Goal: Task Accomplishment & Management: Manage account settings

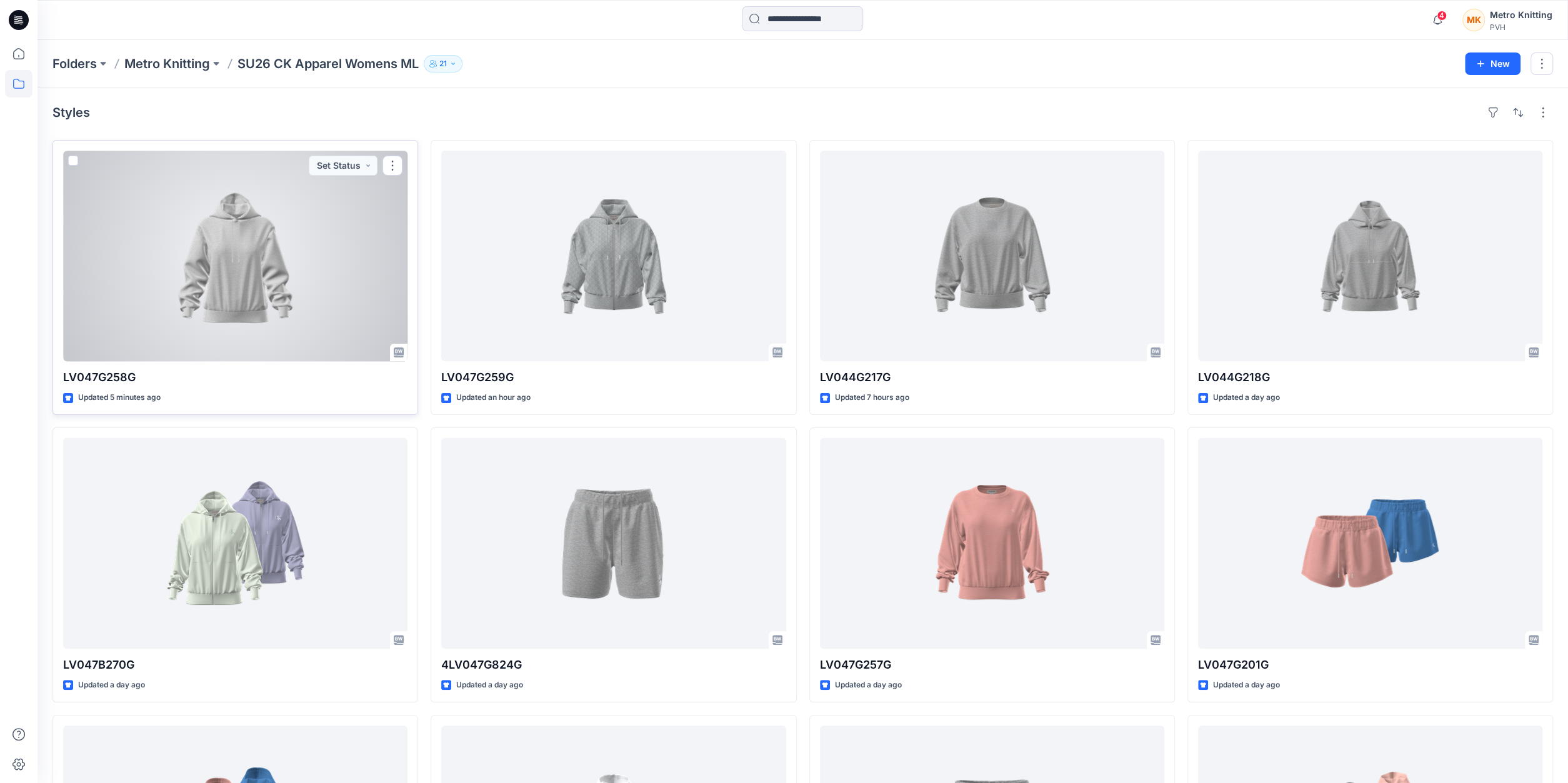
click at [152, 290] on div at bounding box center [236, 255] width 344 height 211
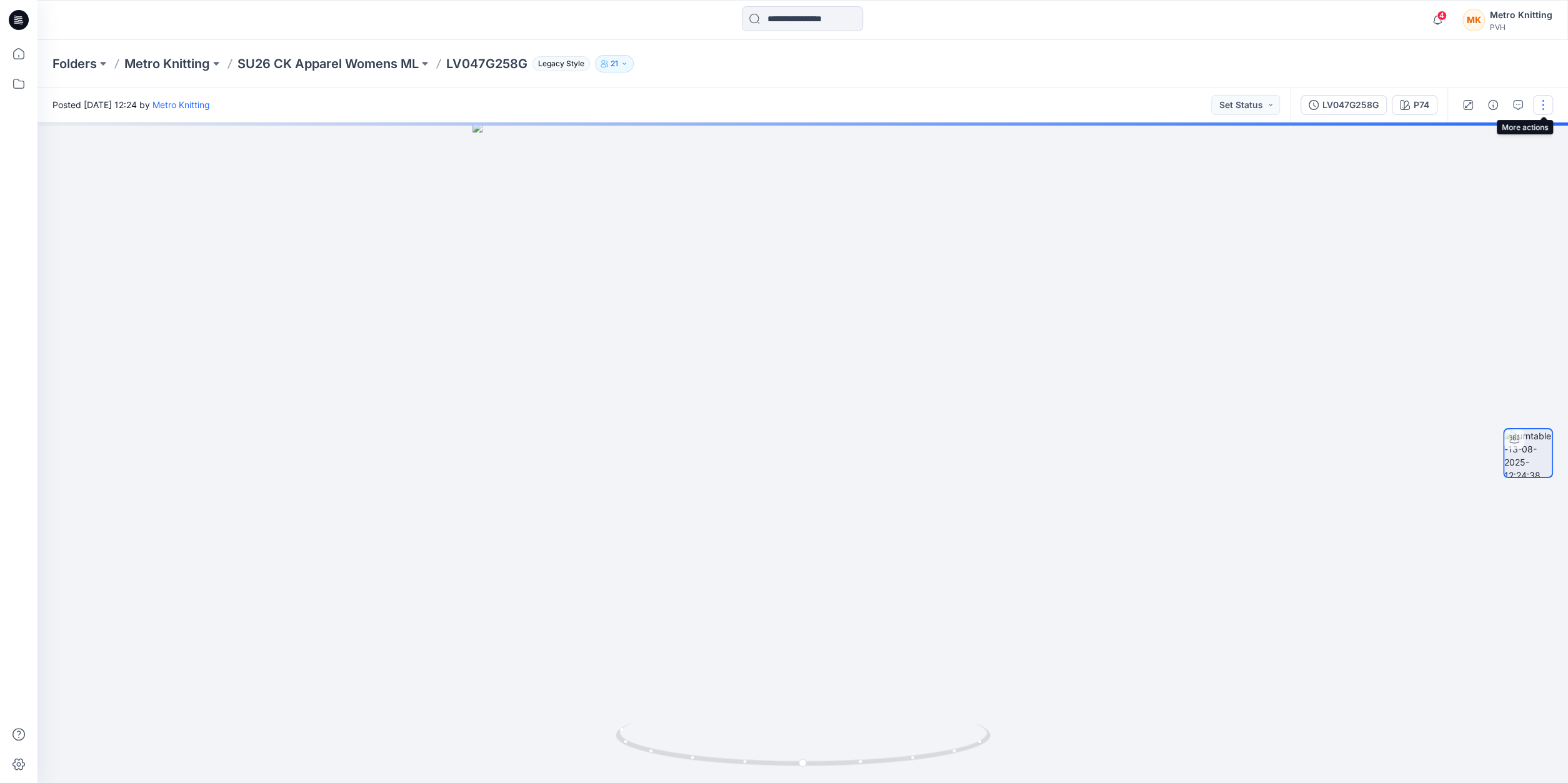
click at [1541, 106] on button "button" at bounding box center [1543, 105] width 20 height 20
click at [1482, 134] on button "Edit" at bounding box center [1490, 134] width 115 height 23
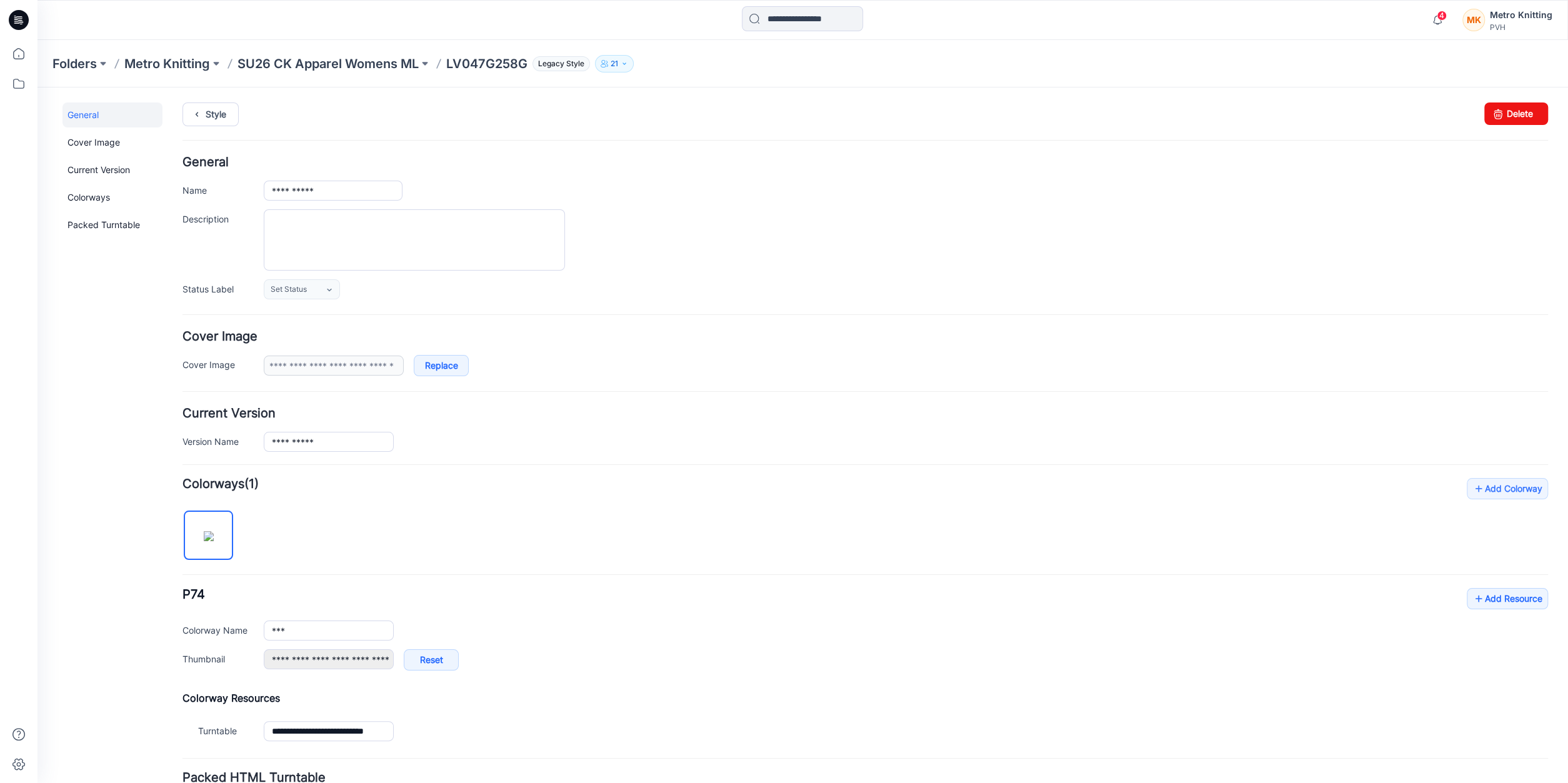
scroll to position [101, 0]
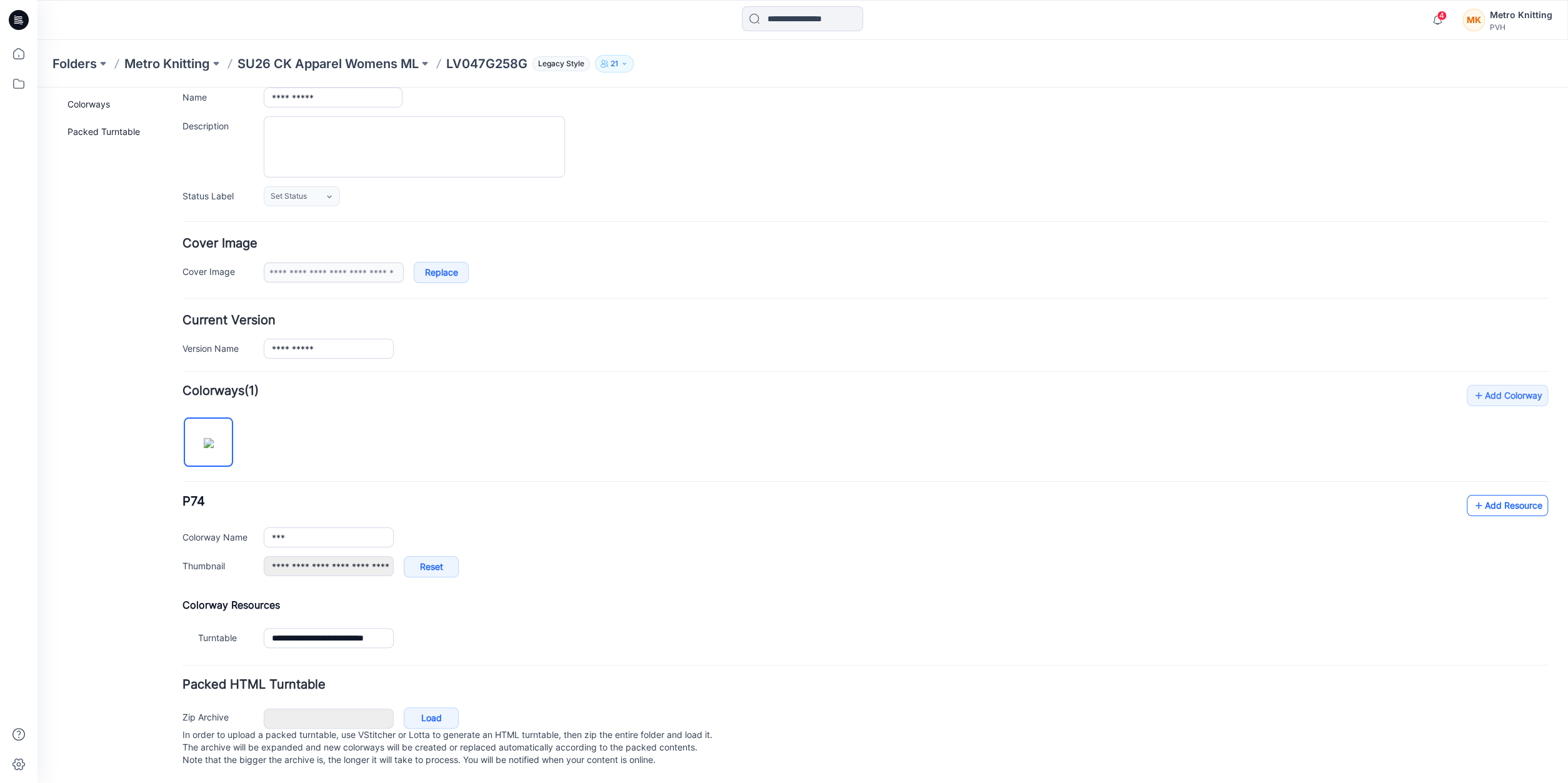
click at [1493, 495] on link "Add Resource" at bounding box center [1508, 505] width 82 height 21
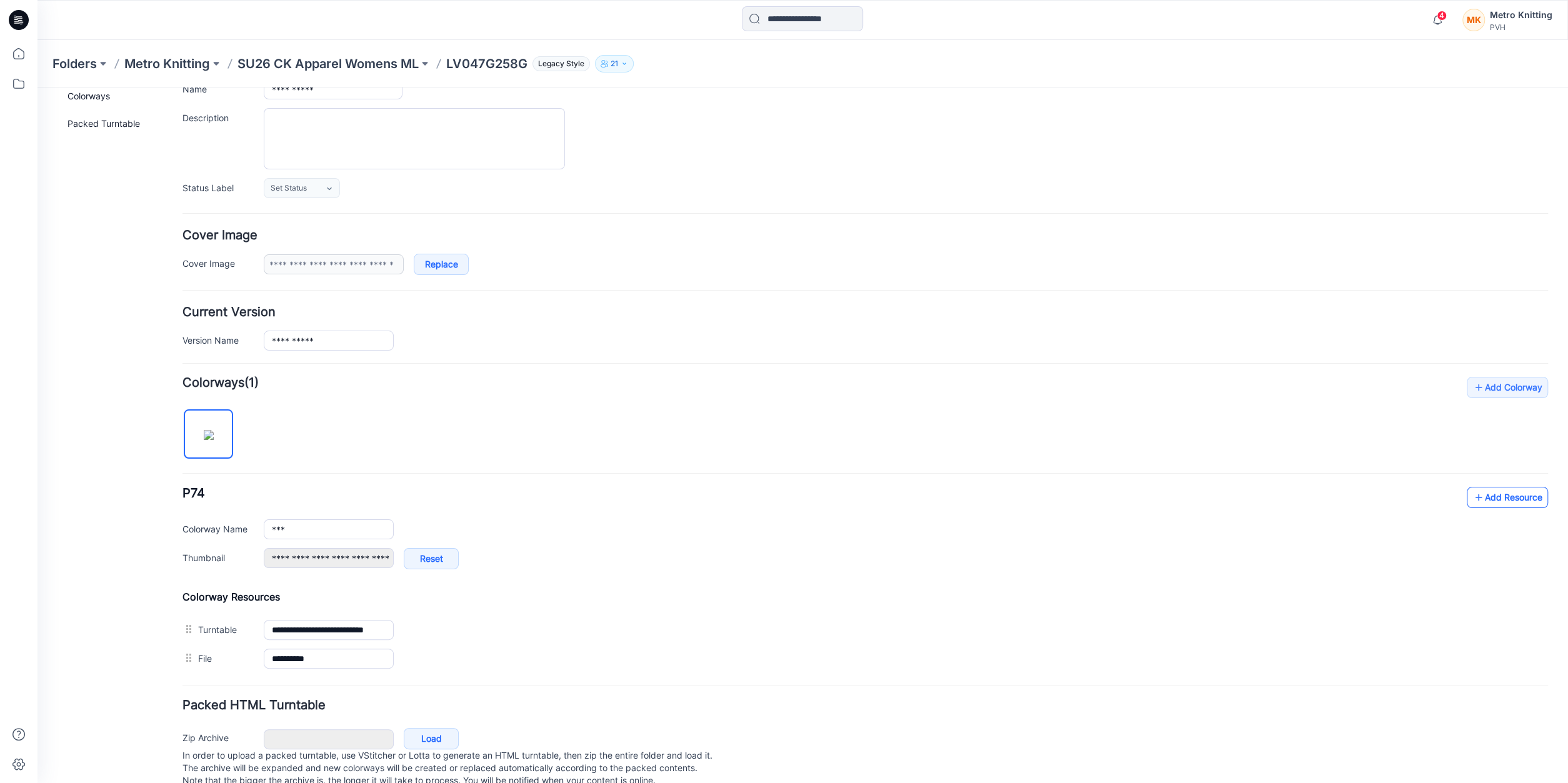
click at [1498, 501] on link "Add Resource" at bounding box center [1508, 498] width 82 height 21
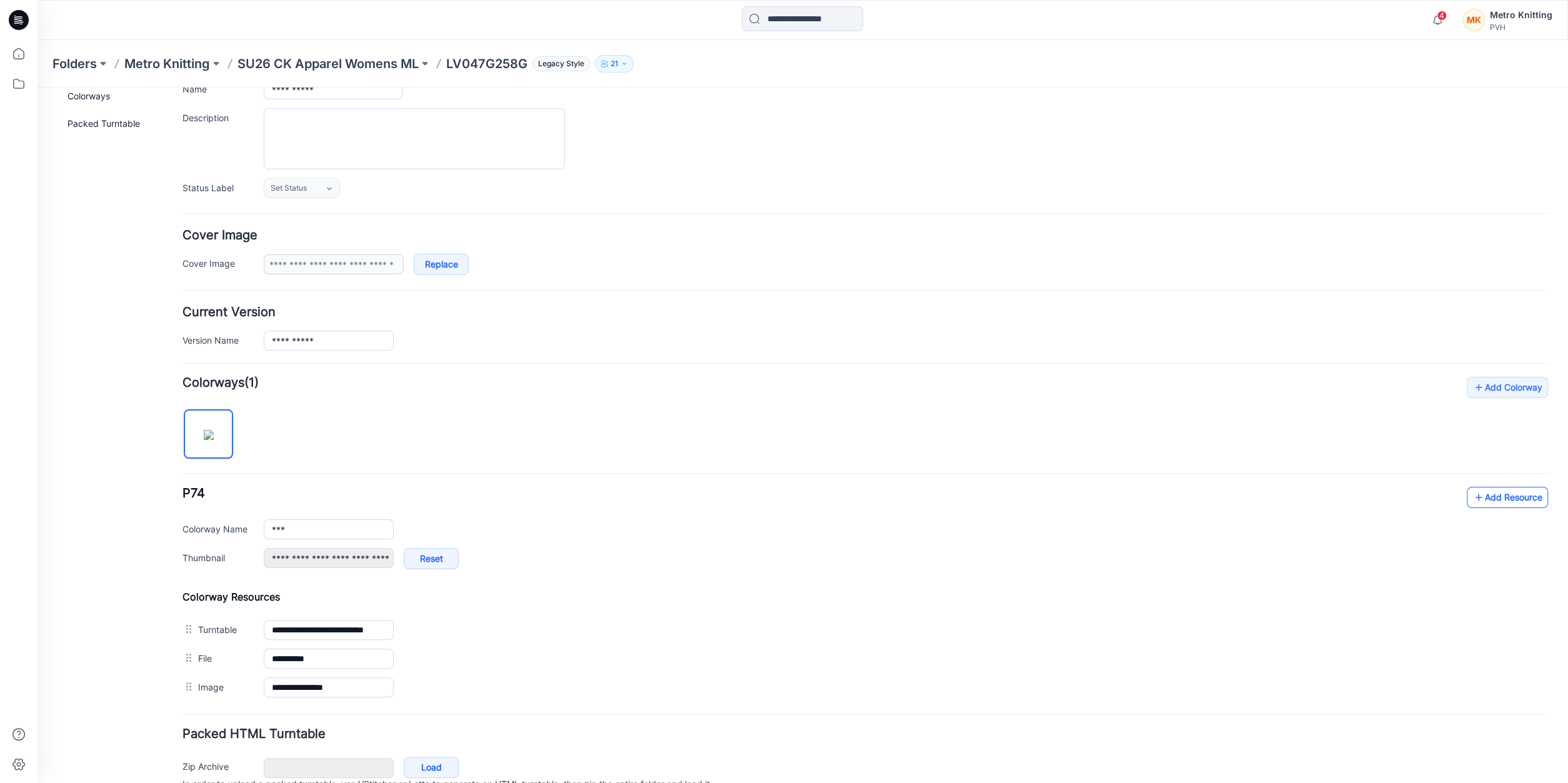
click at [1499, 495] on link "Add Resource" at bounding box center [1508, 498] width 82 height 21
drag, startPoint x: 573, startPoint y: 489, endPoint x: 580, endPoint y: 492, distance: 7.6
click at [574, 488] on div "**********" at bounding box center [866, 535] width 1366 height 95
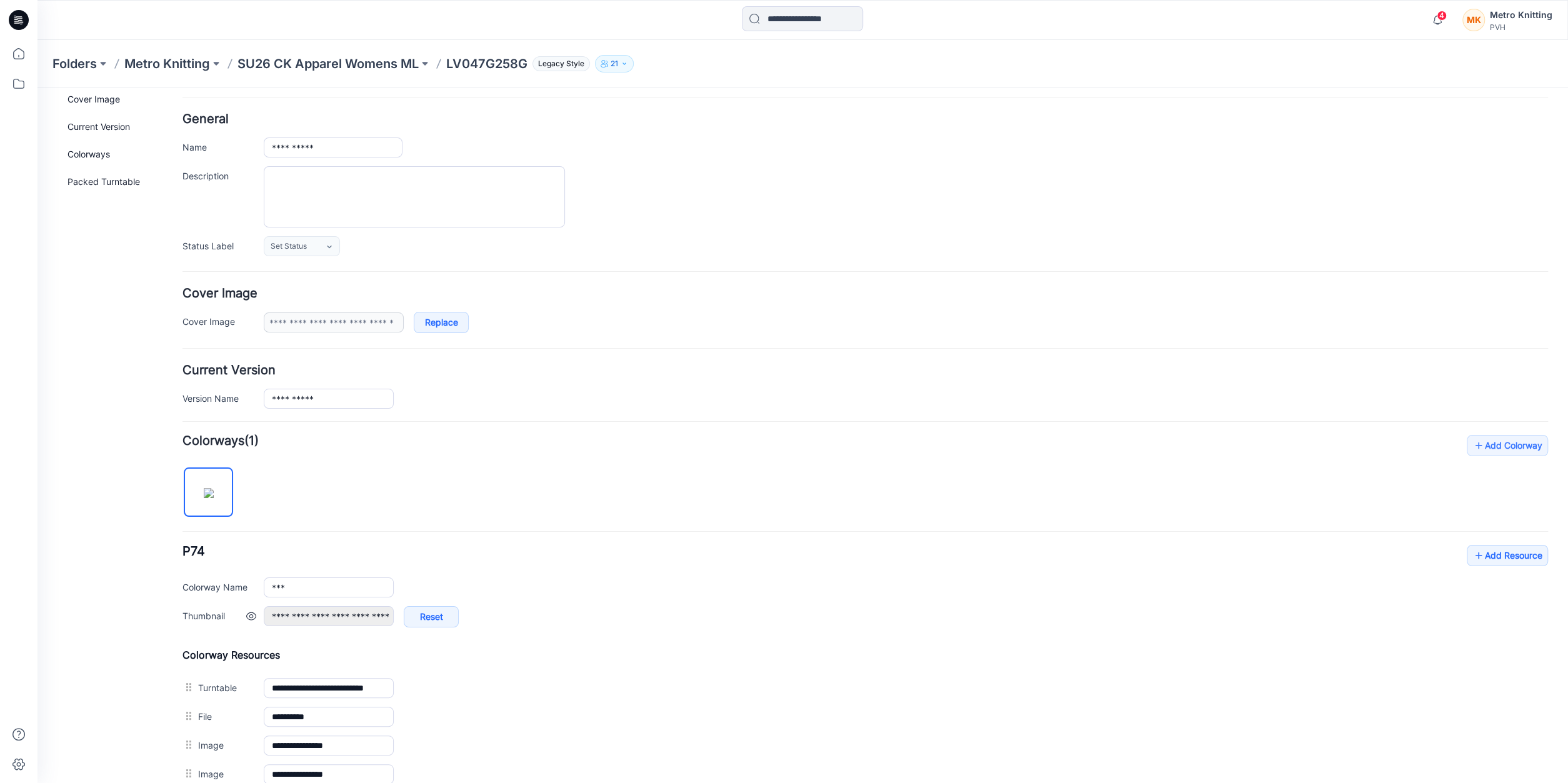
scroll to position [0, 0]
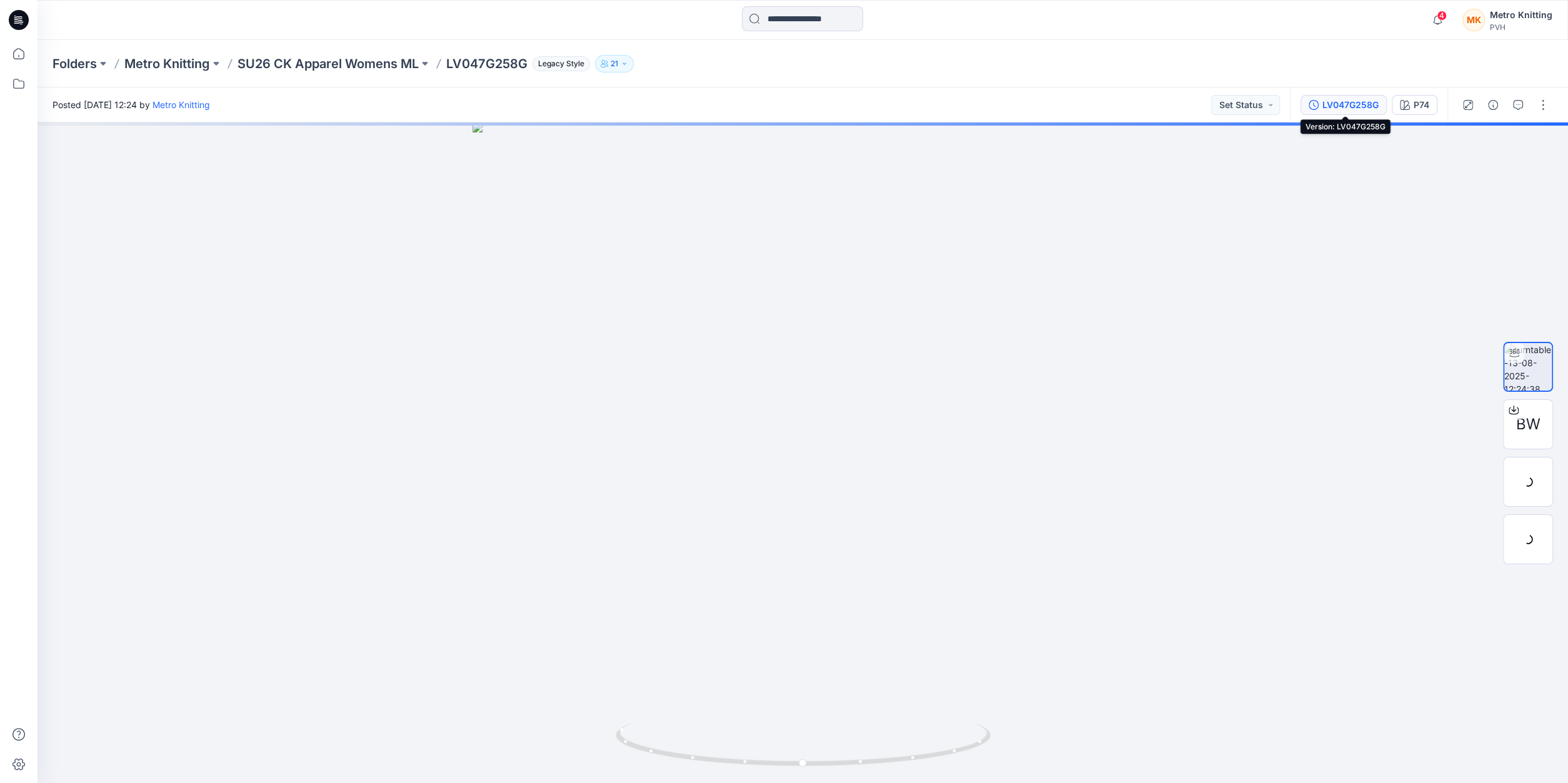
click at [1344, 105] on div "LV047G258G" at bounding box center [1350, 105] width 56 height 14
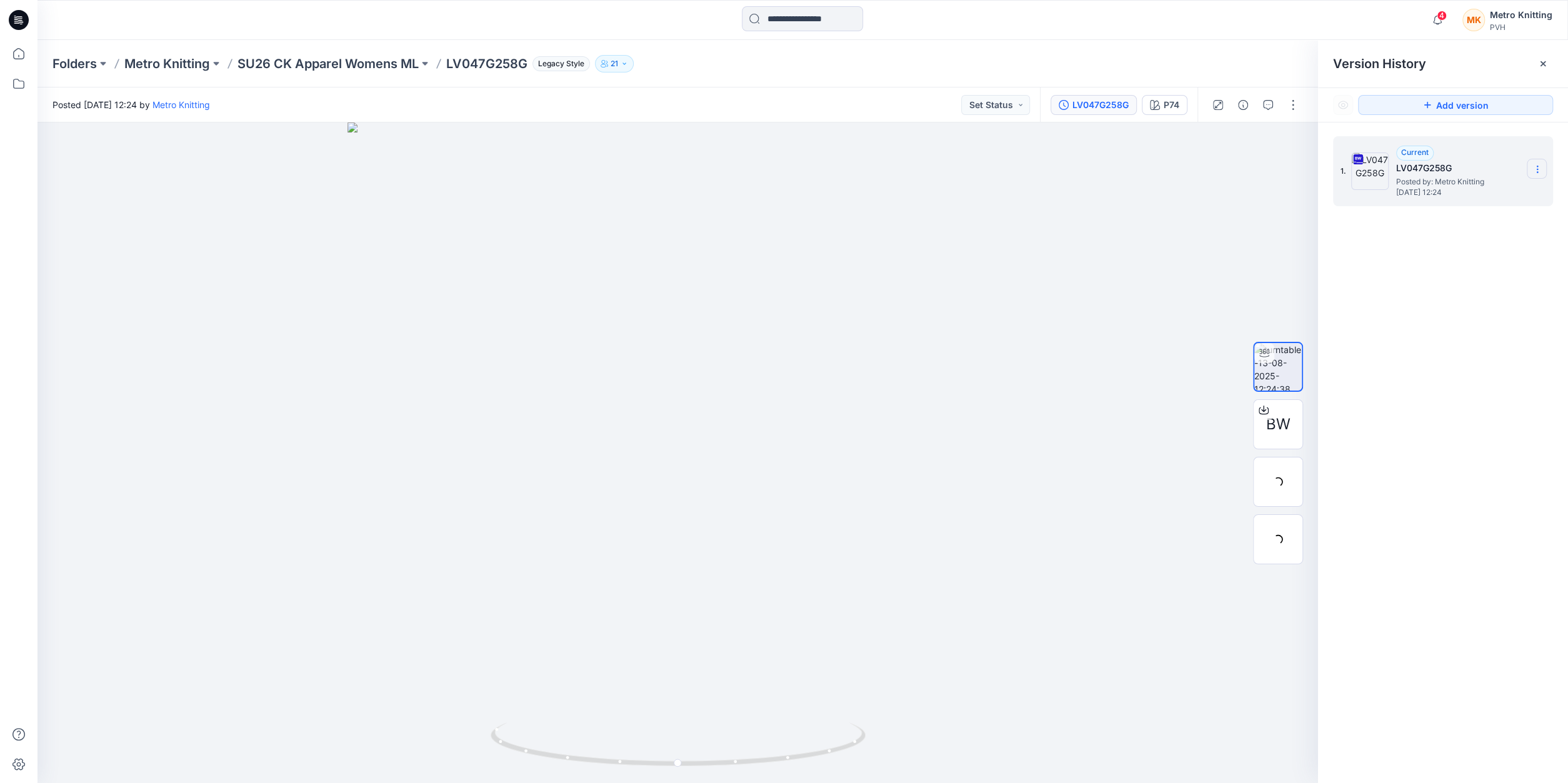
click at [1539, 168] on icon at bounding box center [1537, 169] width 10 height 10
click at [973, 356] on div at bounding box center [678, 452] width 1280 height 661
drag, startPoint x: 678, startPoint y: 768, endPoint x: 362, endPoint y: 714, distance: 320.6
click at [245, 719] on div at bounding box center [678, 452] width 1280 height 661
drag, startPoint x: 381, startPoint y: 217, endPoint x: 579, endPoint y: 432, distance: 292.3
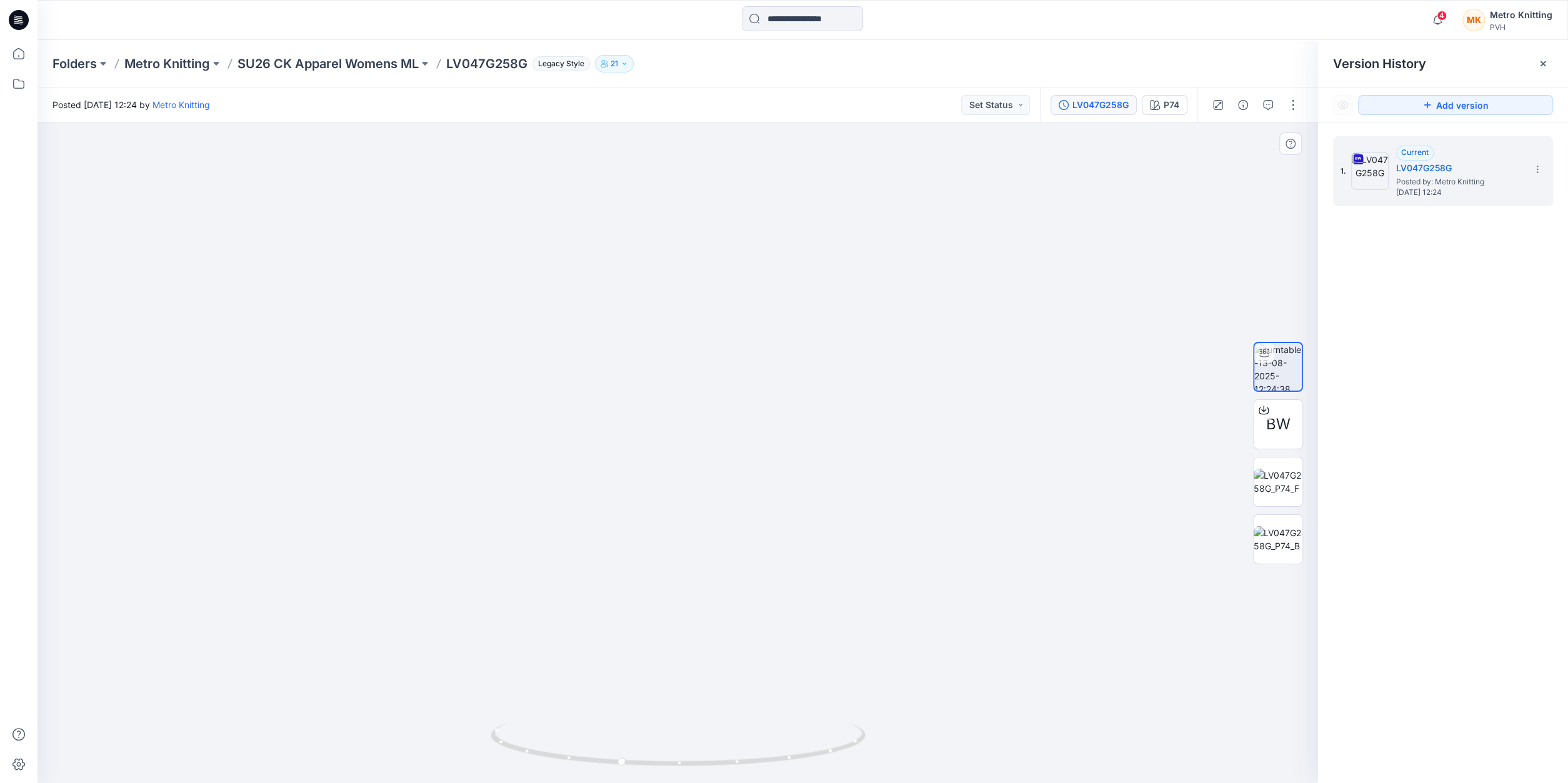
click at [581, 434] on img at bounding box center [678, 427] width 1208 height 714
drag, startPoint x: 621, startPoint y: 766, endPoint x: 523, endPoint y: 724, distance: 106.6
click at [502, 738] on icon at bounding box center [680, 746] width 378 height 47
drag, startPoint x: 508, startPoint y: 748, endPoint x: 737, endPoint y: 760, distance: 229.3
click at [737, 760] on icon at bounding box center [680, 746] width 378 height 47
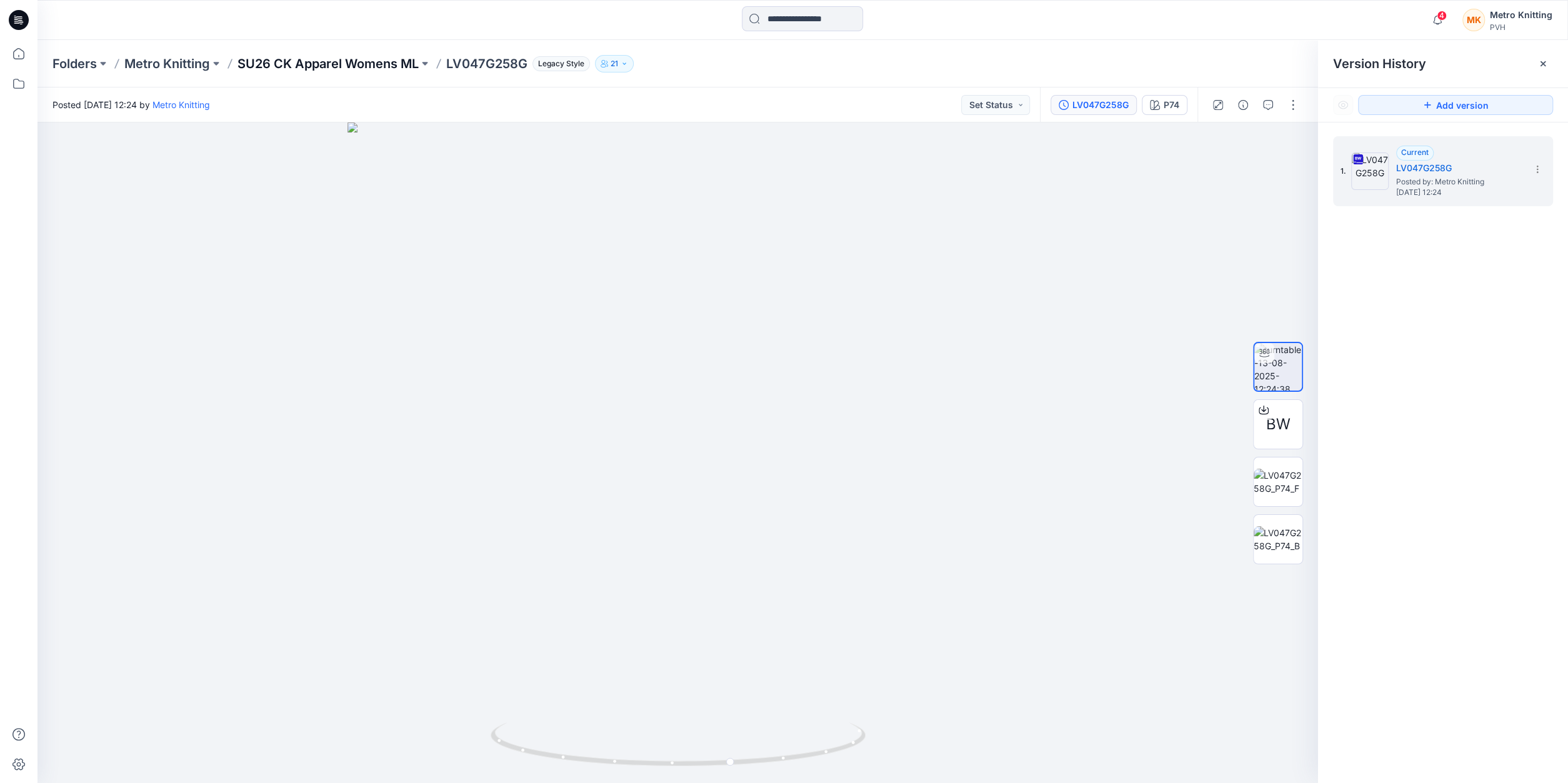
click at [328, 60] on p "SU26 CK Apparel Womens ML" at bounding box center [328, 63] width 181 height 17
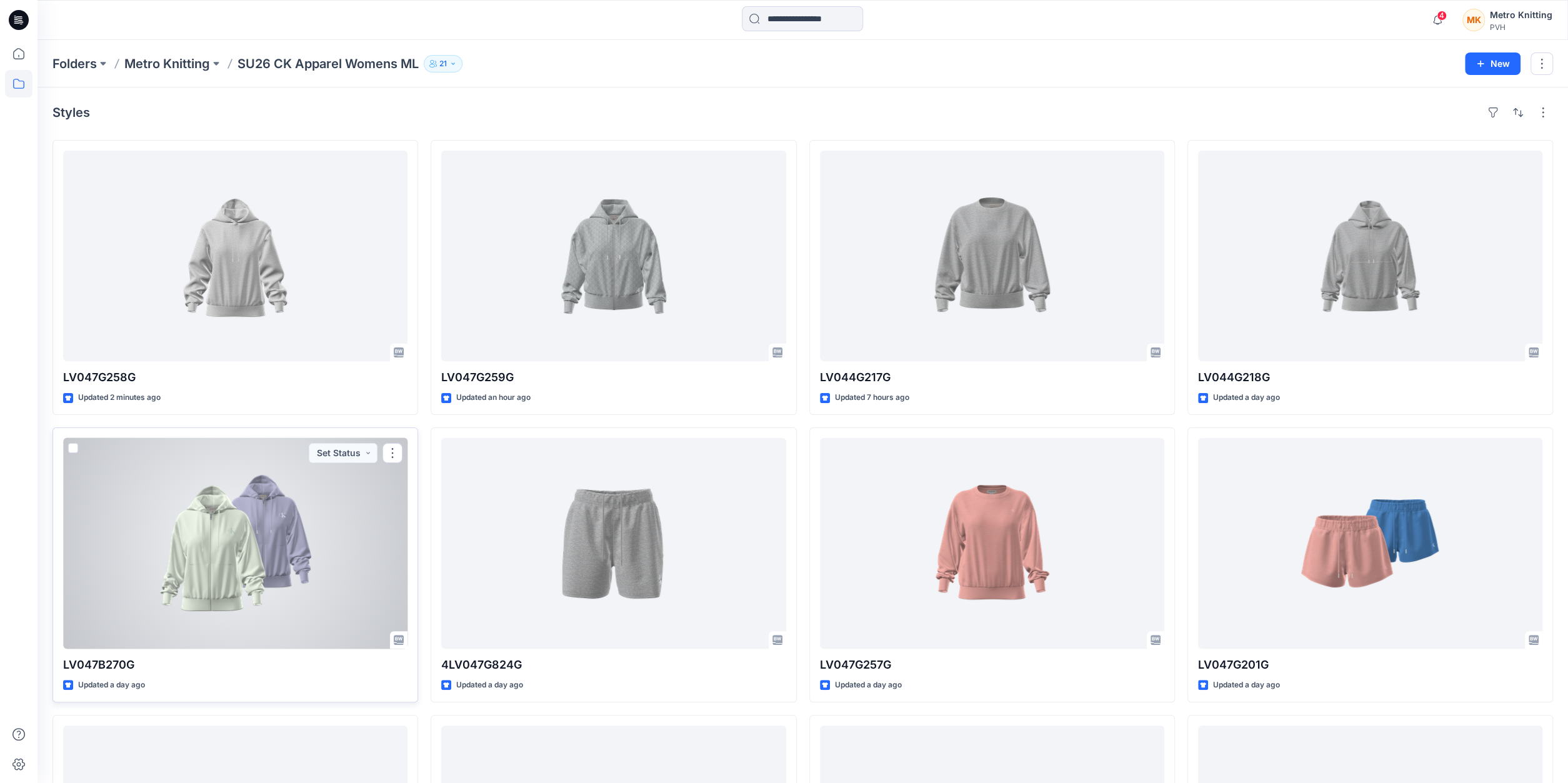
click at [310, 534] on div at bounding box center [236, 543] width 344 height 211
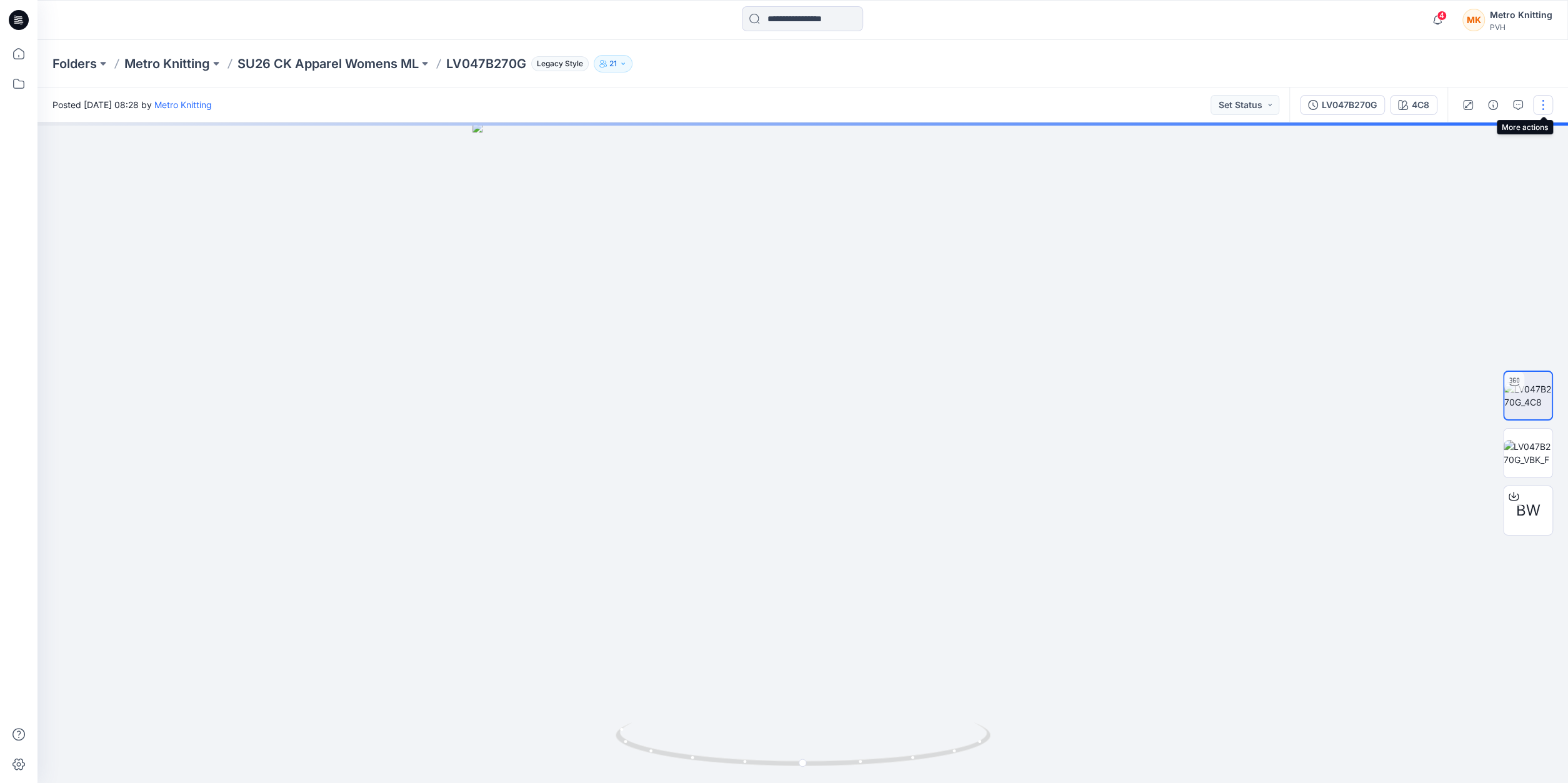
click at [1540, 106] on button "button" at bounding box center [1543, 105] width 20 height 20
click at [1499, 136] on button "Edit" at bounding box center [1490, 134] width 115 height 23
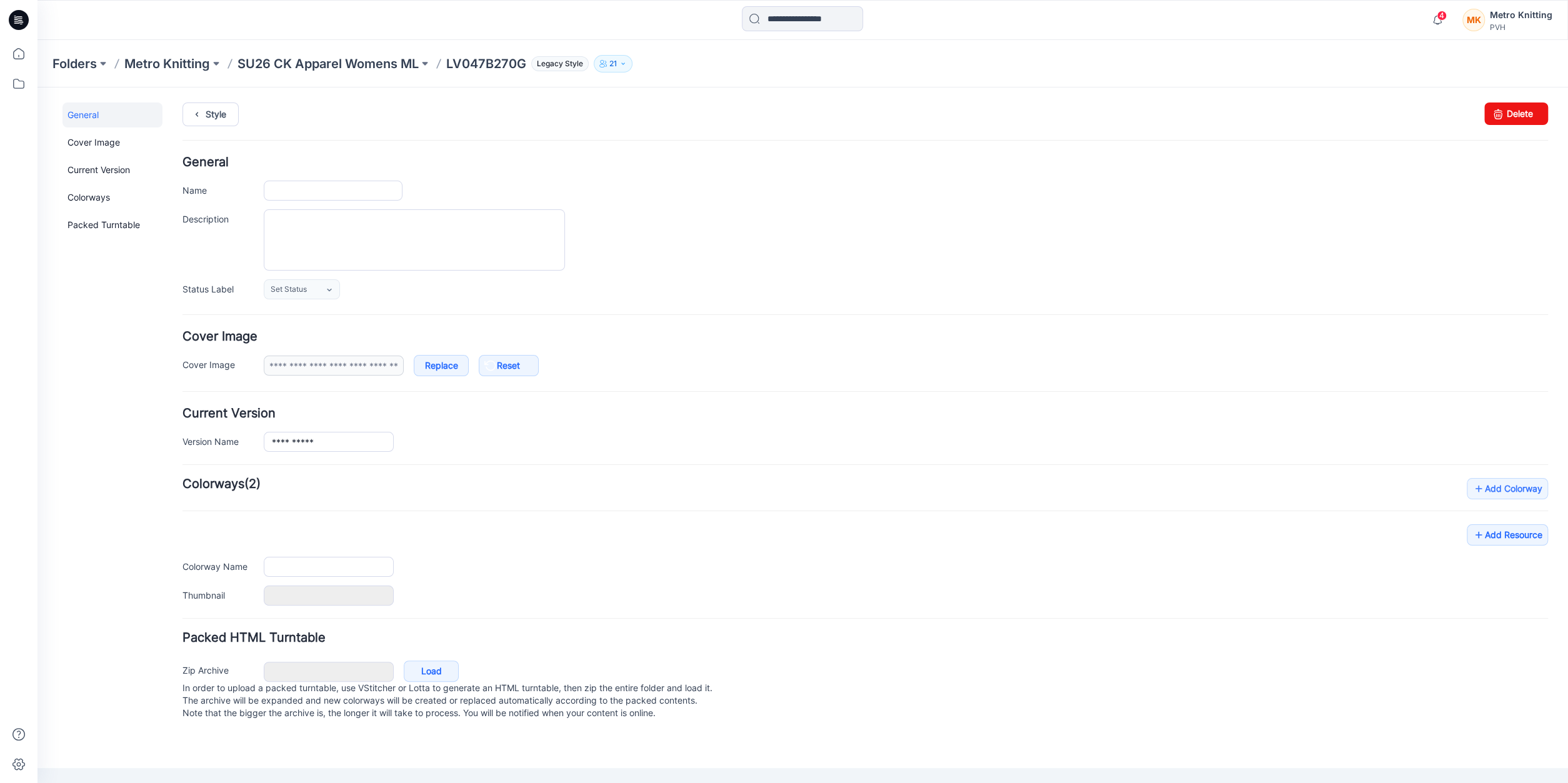
type input "**********"
type input "***"
type input "**********"
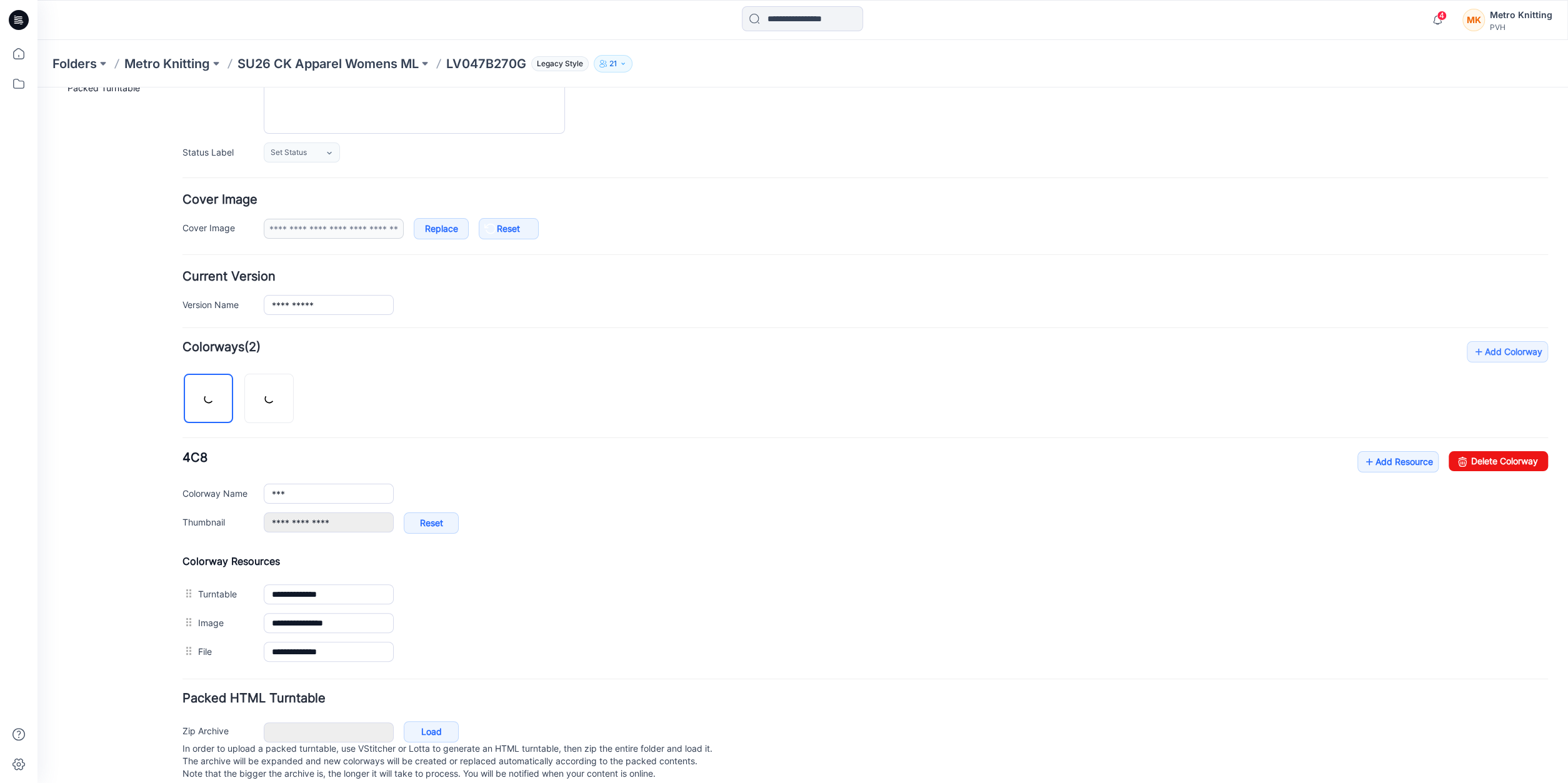
scroll to position [158, 0]
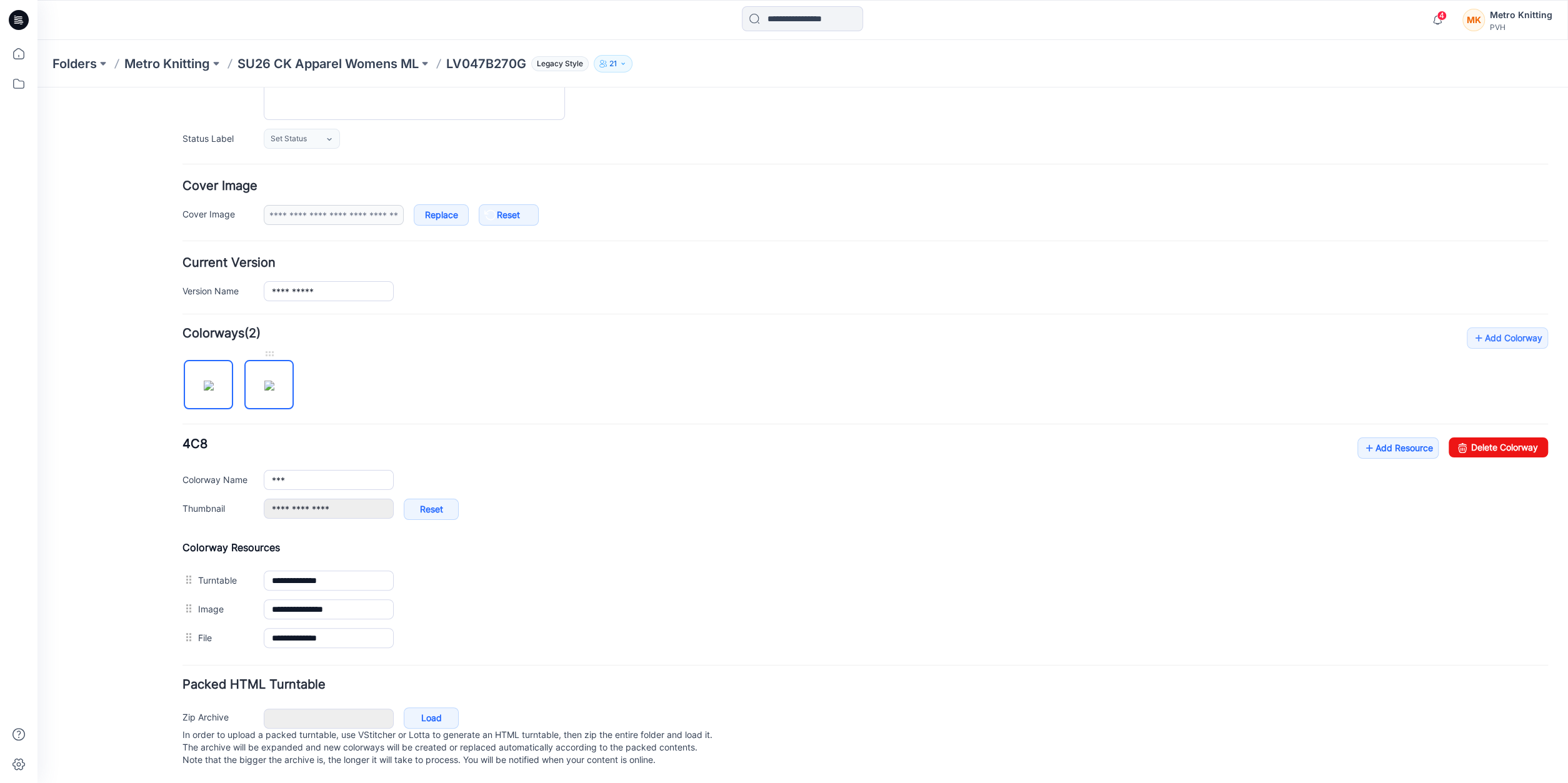
click at [265, 381] on img at bounding box center [269, 385] width 10 height 10
type input "***"
type input "**********"
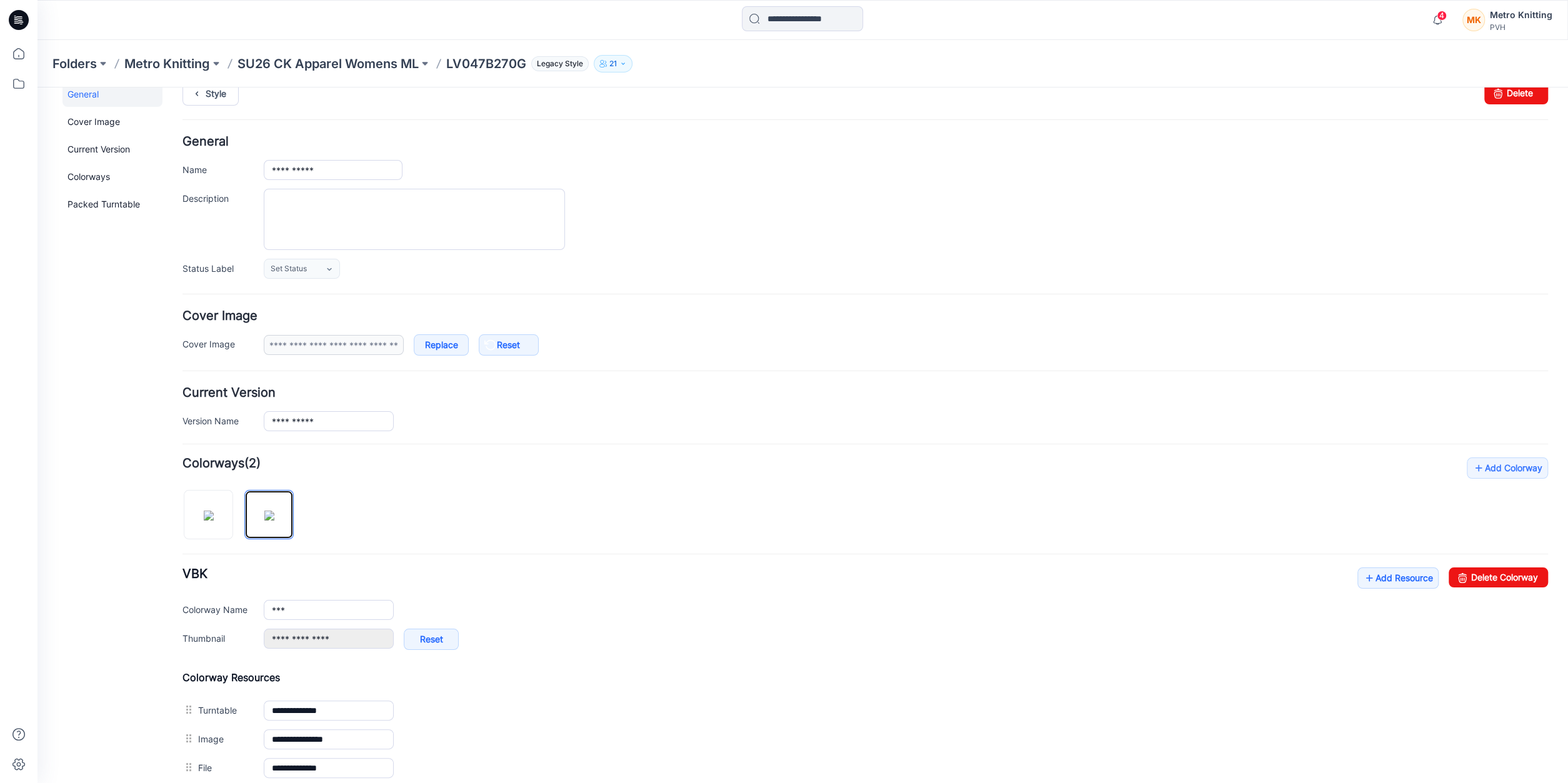
scroll to position [0, 0]
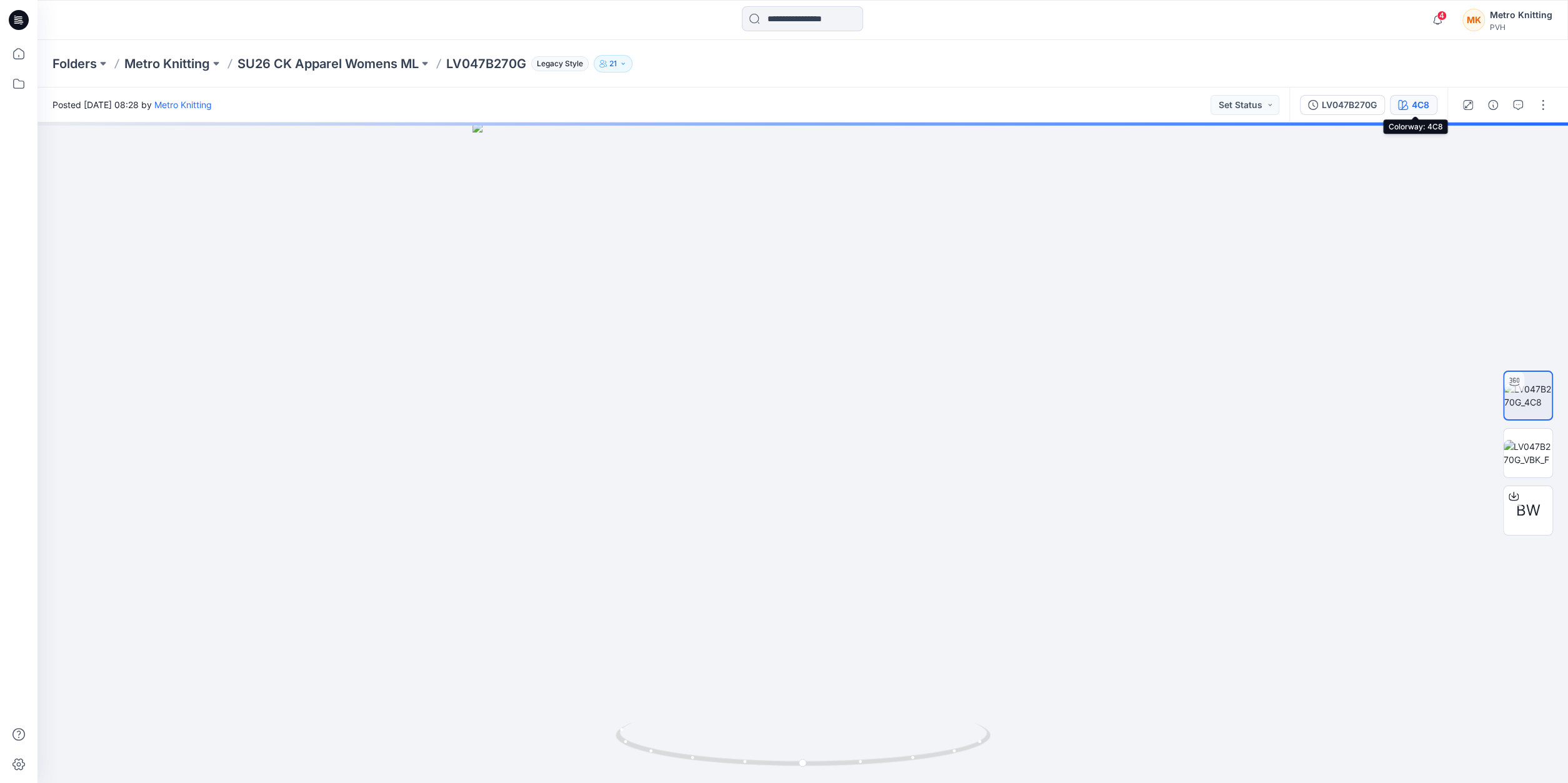
click at [1418, 100] on div "4C8" at bounding box center [1420, 105] width 17 height 14
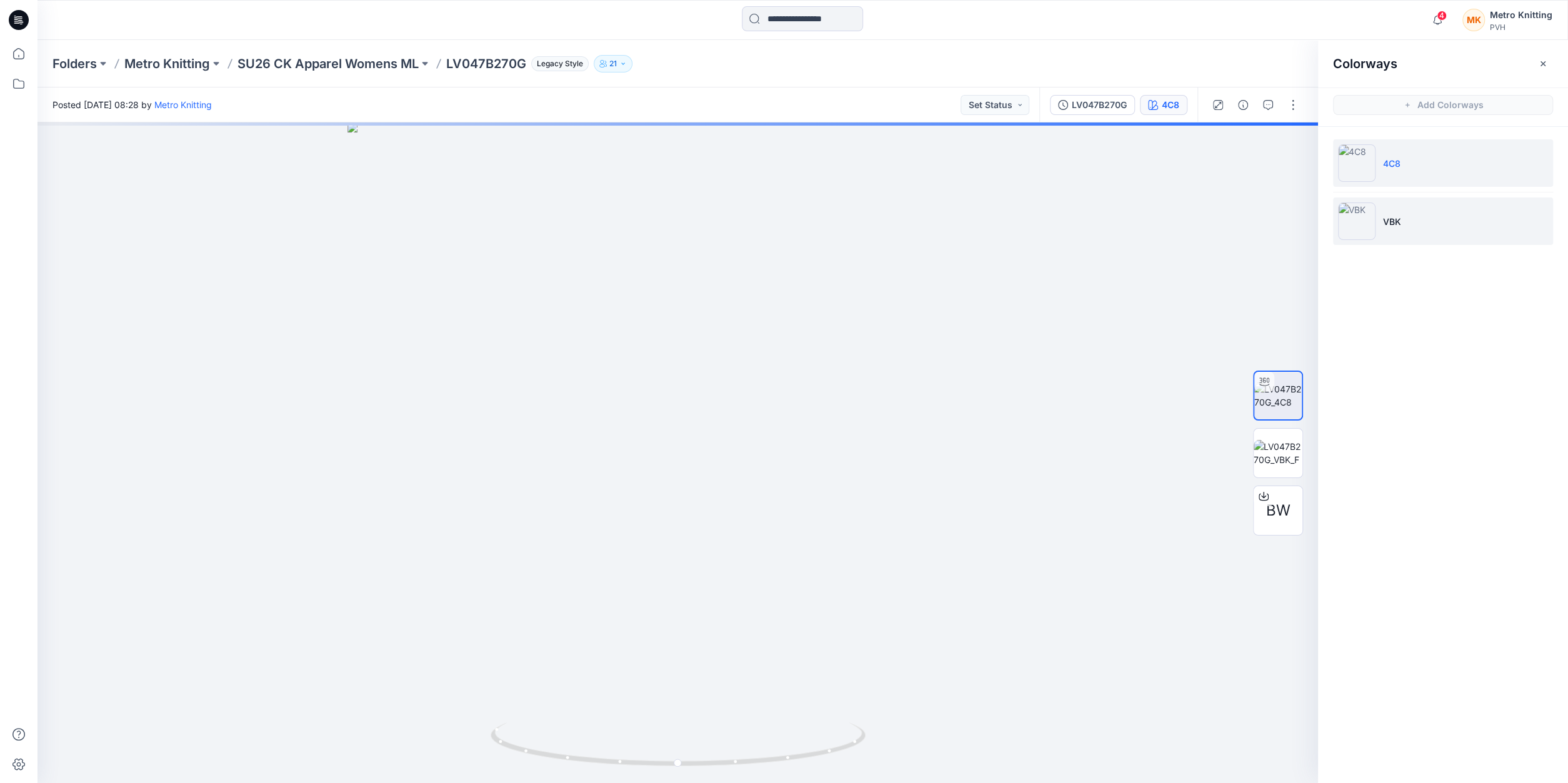
click at [1379, 208] on li "VBK" at bounding box center [1443, 220] width 220 height 48
drag, startPoint x: 1544, startPoint y: 63, endPoint x: 1551, endPoint y: 67, distance: 8.1
click at [1545, 64] on icon "button" at bounding box center [1542, 63] width 10 height 10
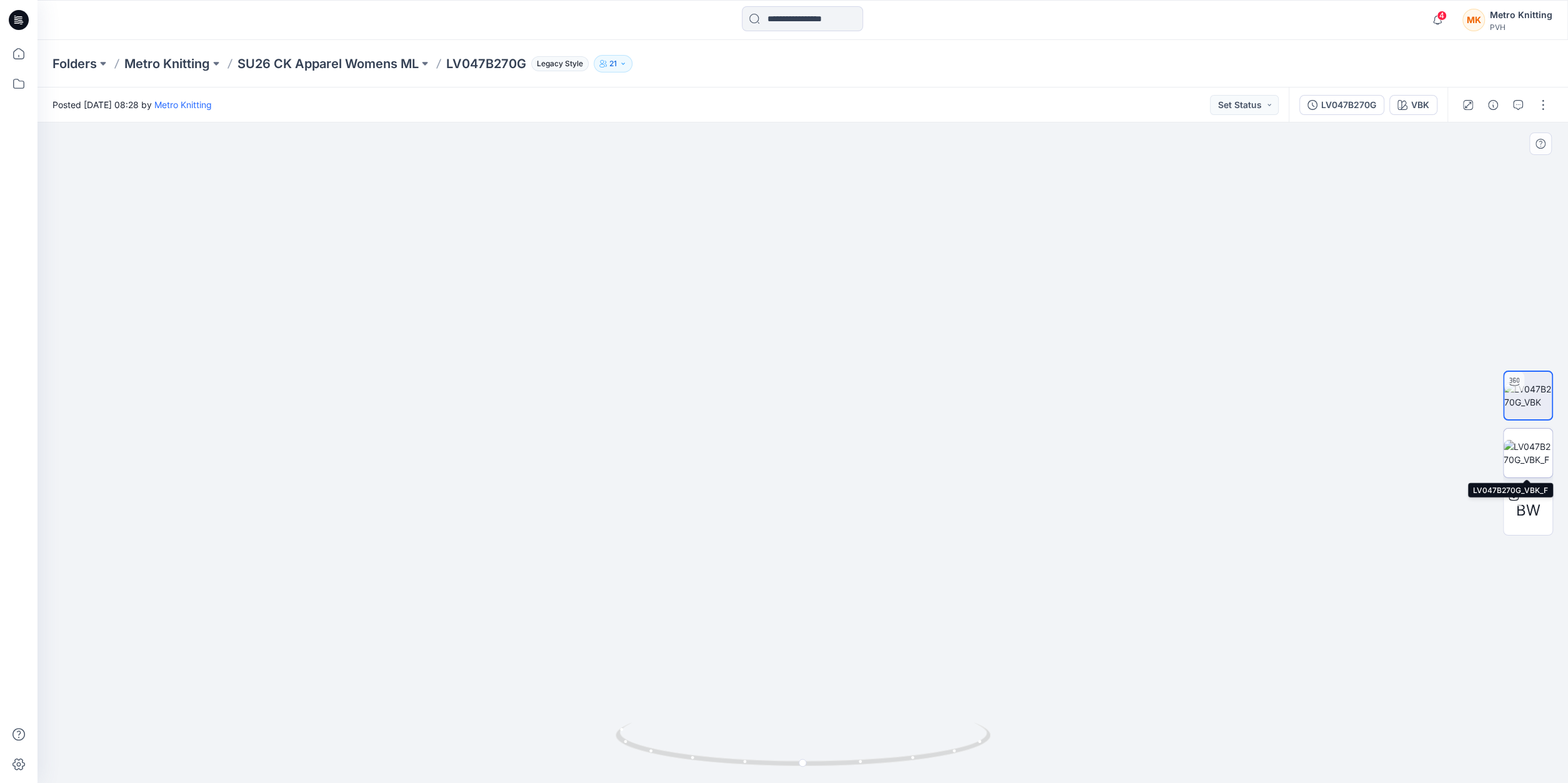
click at [1526, 448] on img at bounding box center [1528, 453] width 49 height 26
click at [1533, 455] on img at bounding box center [1528, 453] width 48 height 26
click at [414, 285] on div at bounding box center [803, 452] width 1530 height 661
click at [169, 60] on p "Metro Knitting" at bounding box center [167, 63] width 85 height 17
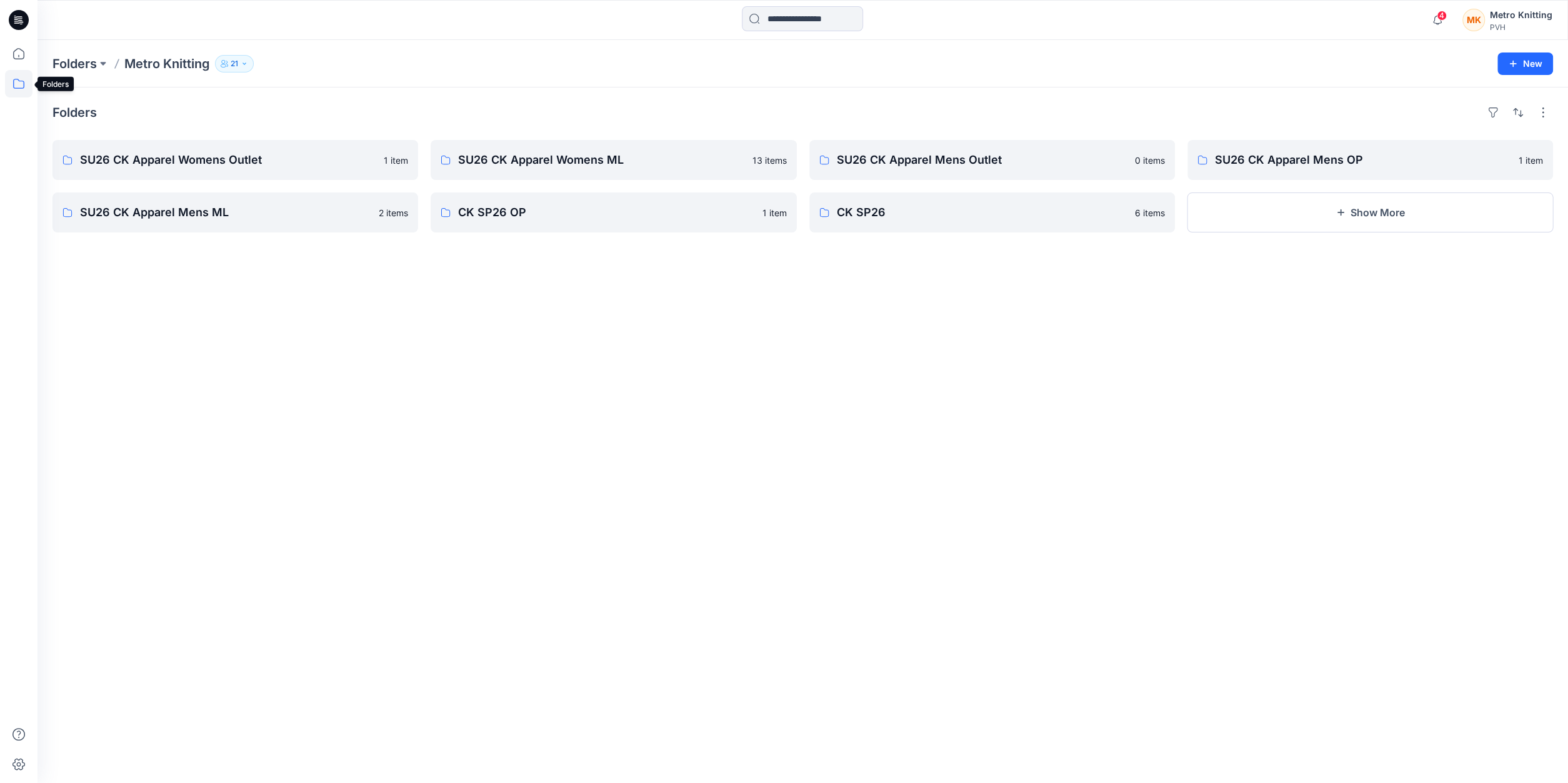
click at [13, 83] on icon at bounding box center [18, 83] width 11 height 10
click at [105, 148] on div at bounding box center [119, 147] width 143 height 25
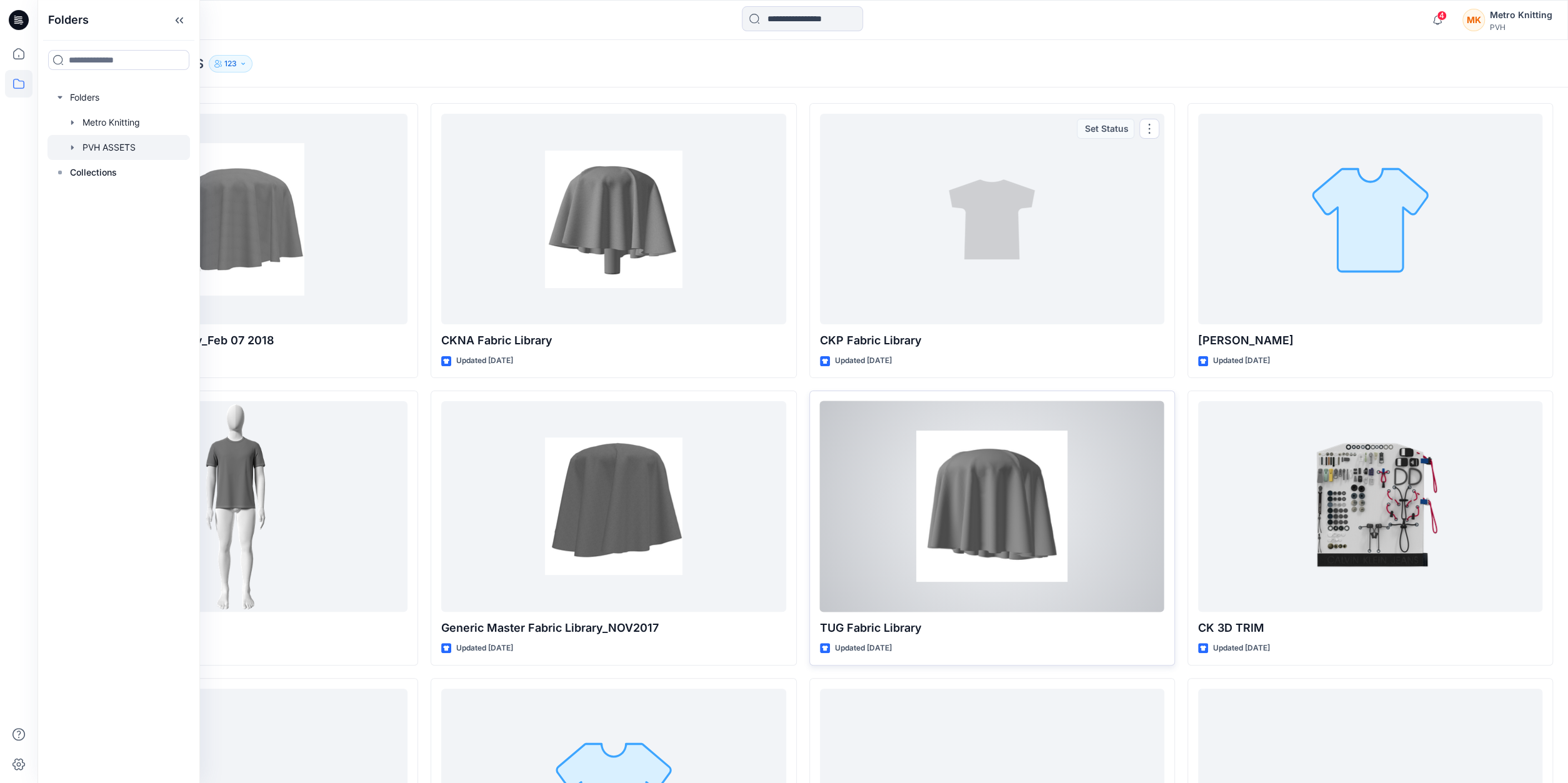
scroll to position [195, 0]
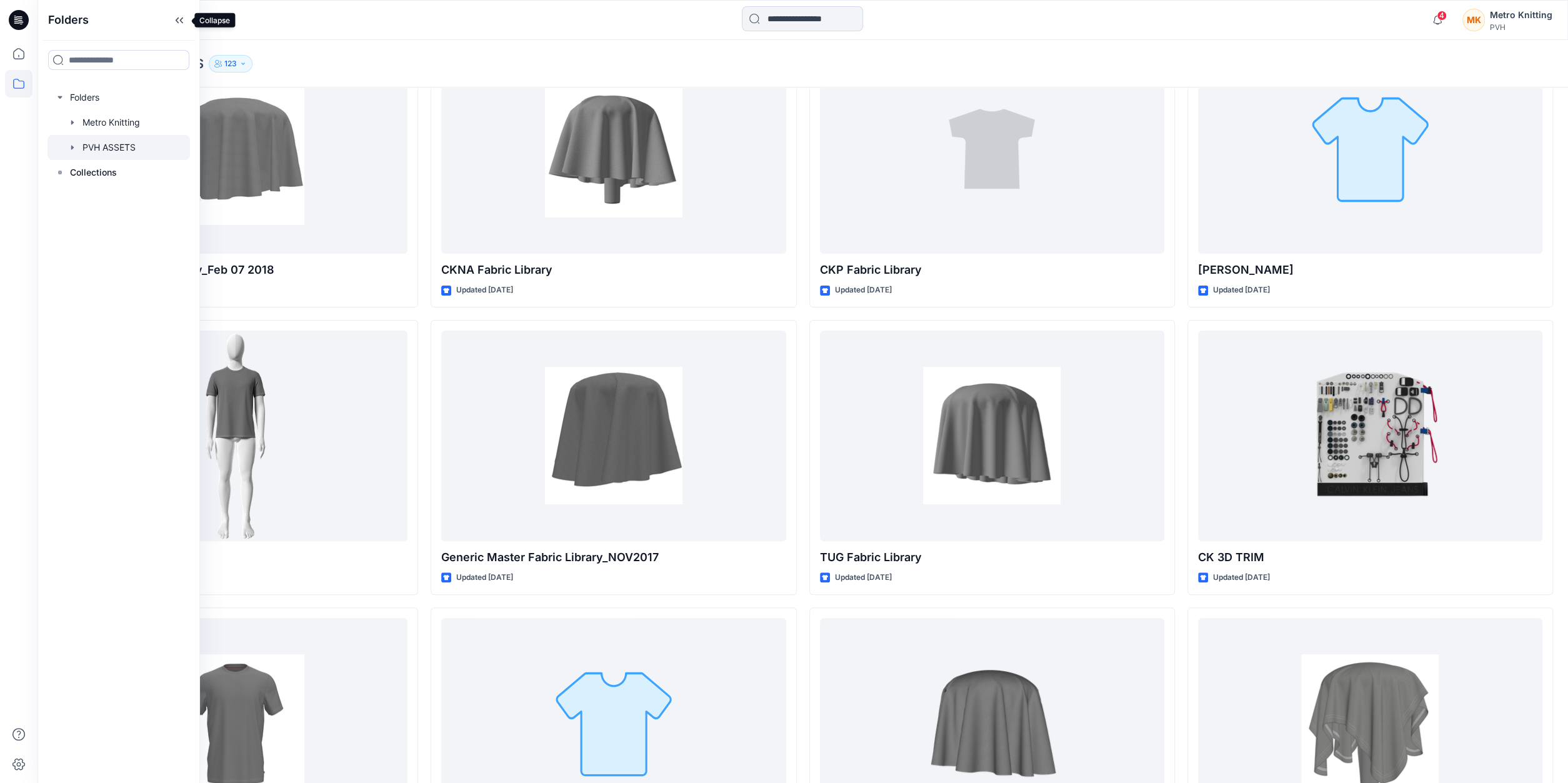
click at [187, 23] on icon at bounding box center [179, 20] width 20 height 20
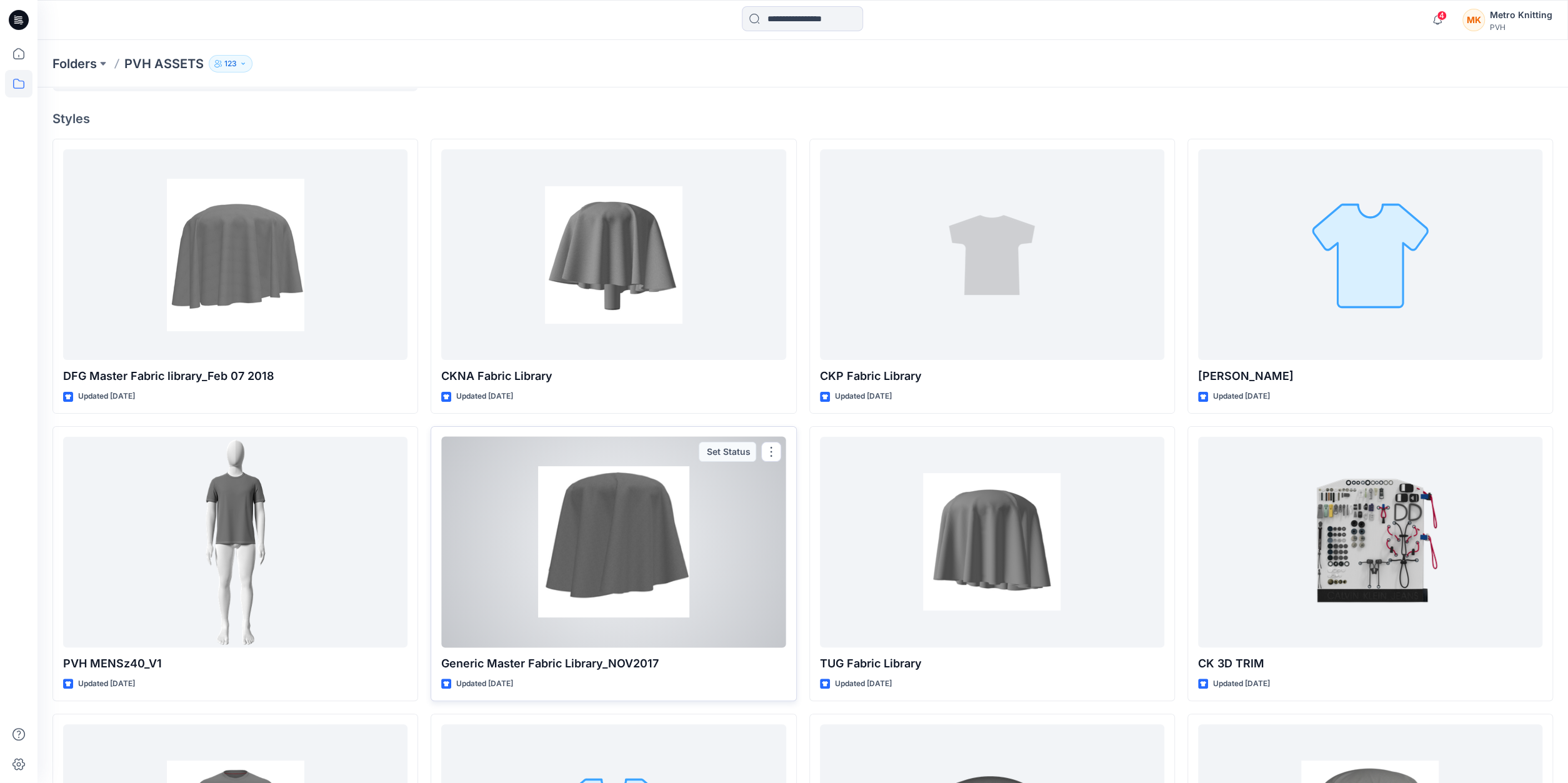
scroll to position [0, 0]
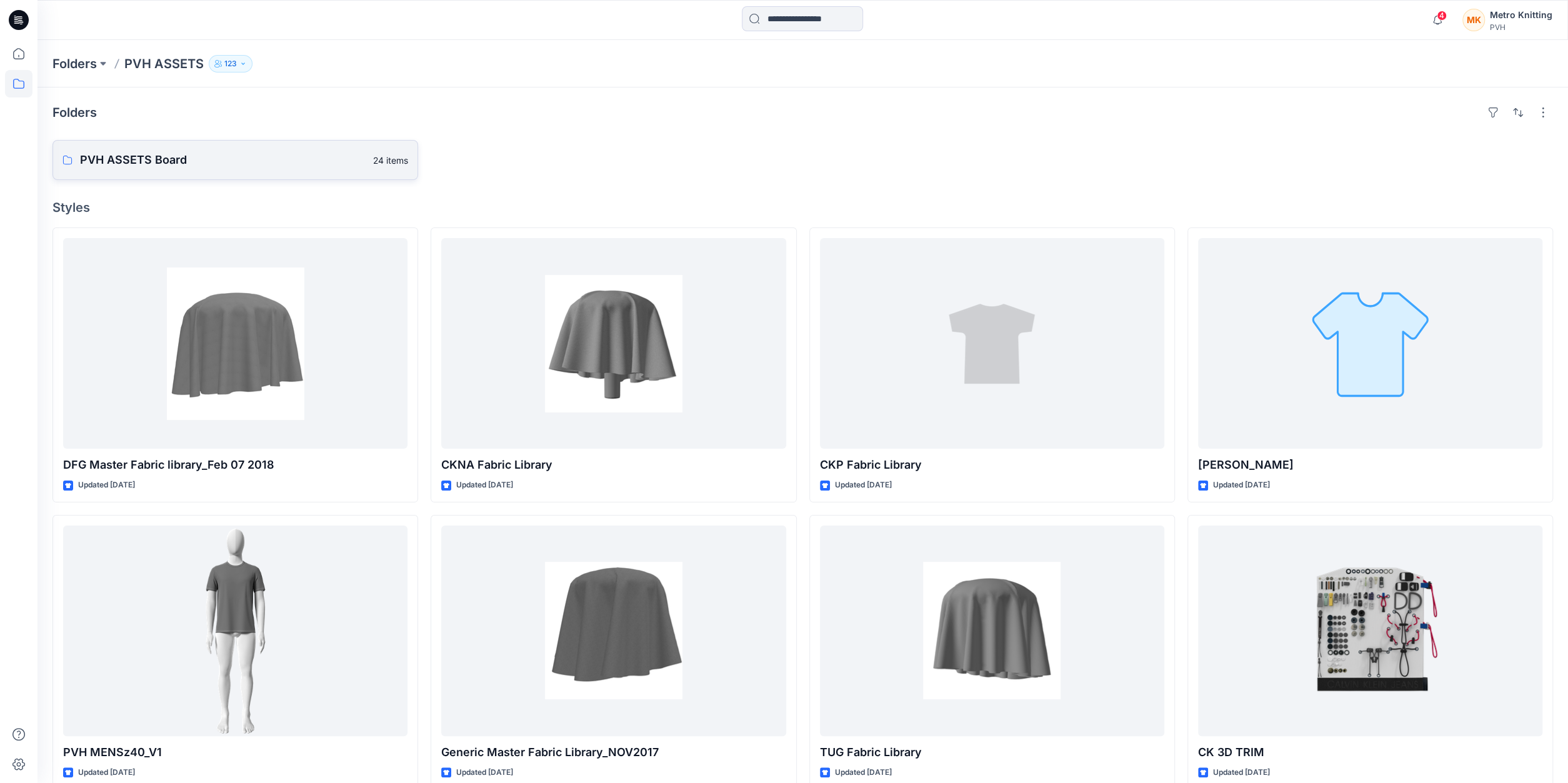
click at [255, 165] on p "PVH ASSETS Board" at bounding box center [223, 159] width 286 height 17
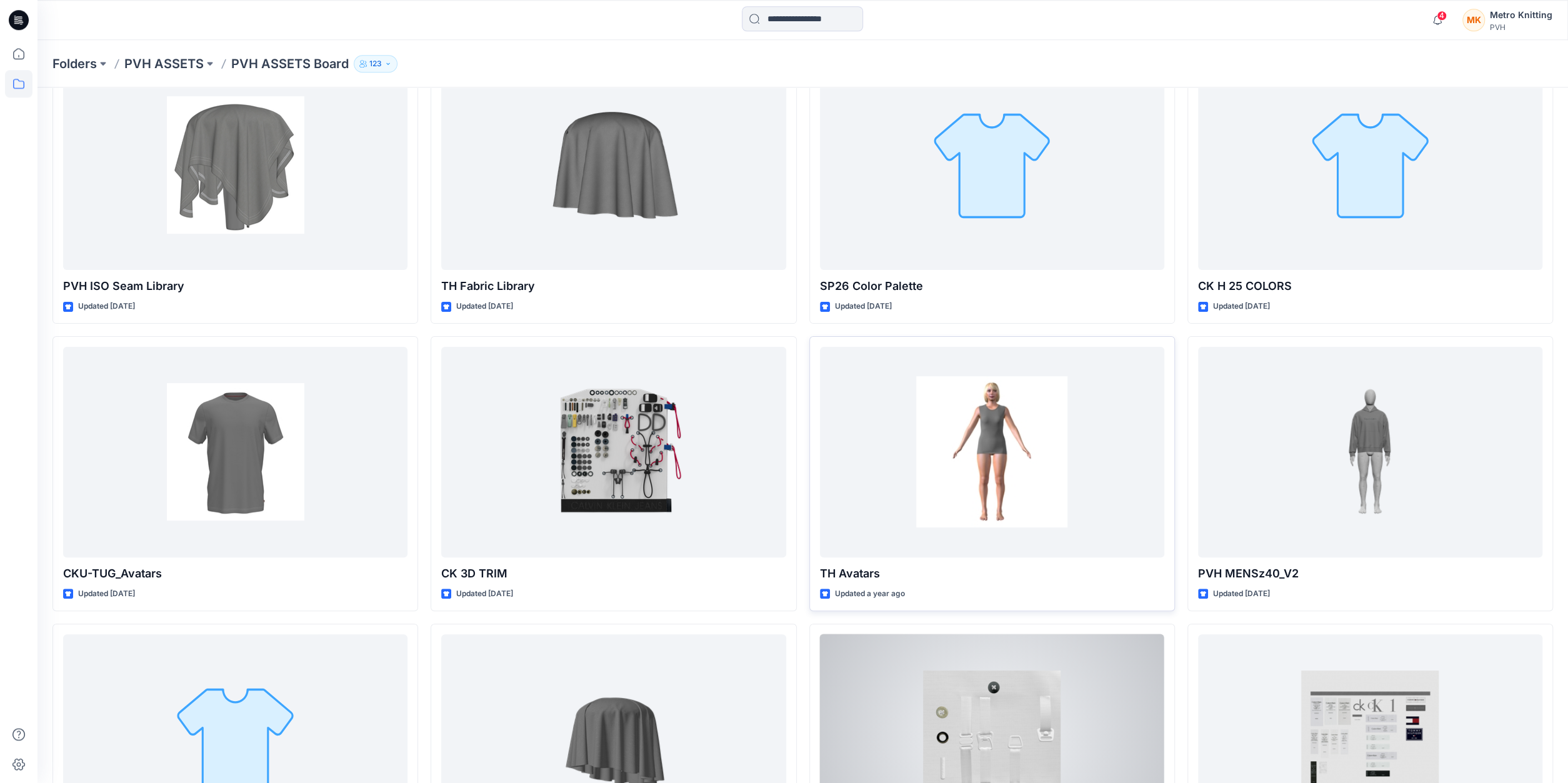
scroll to position [129, 0]
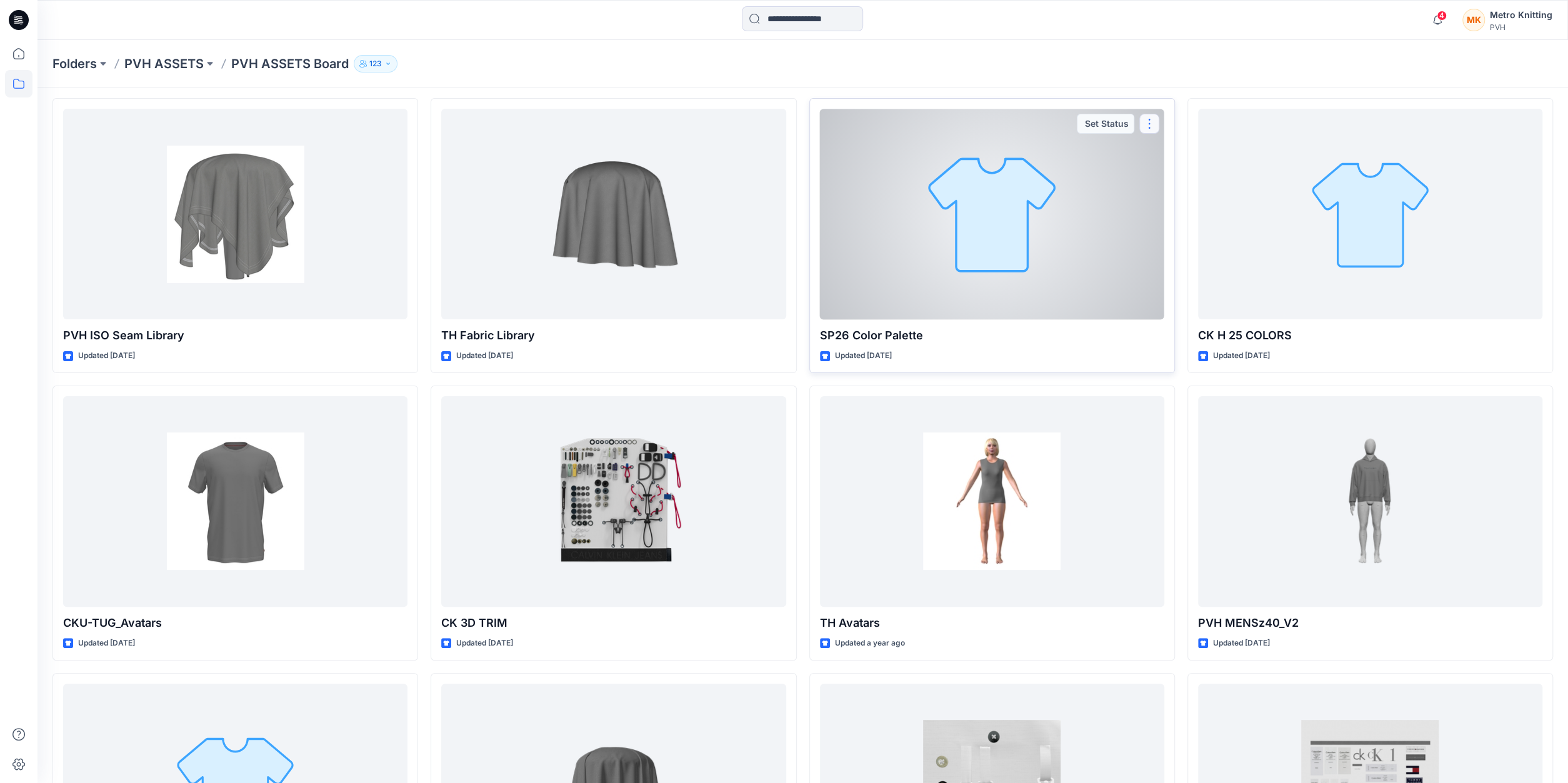
click at [1150, 122] on button "button" at bounding box center [1149, 124] width 20 height 20
click at [1011, 252] on div at bounding box center [992, 214] width 344 height 211
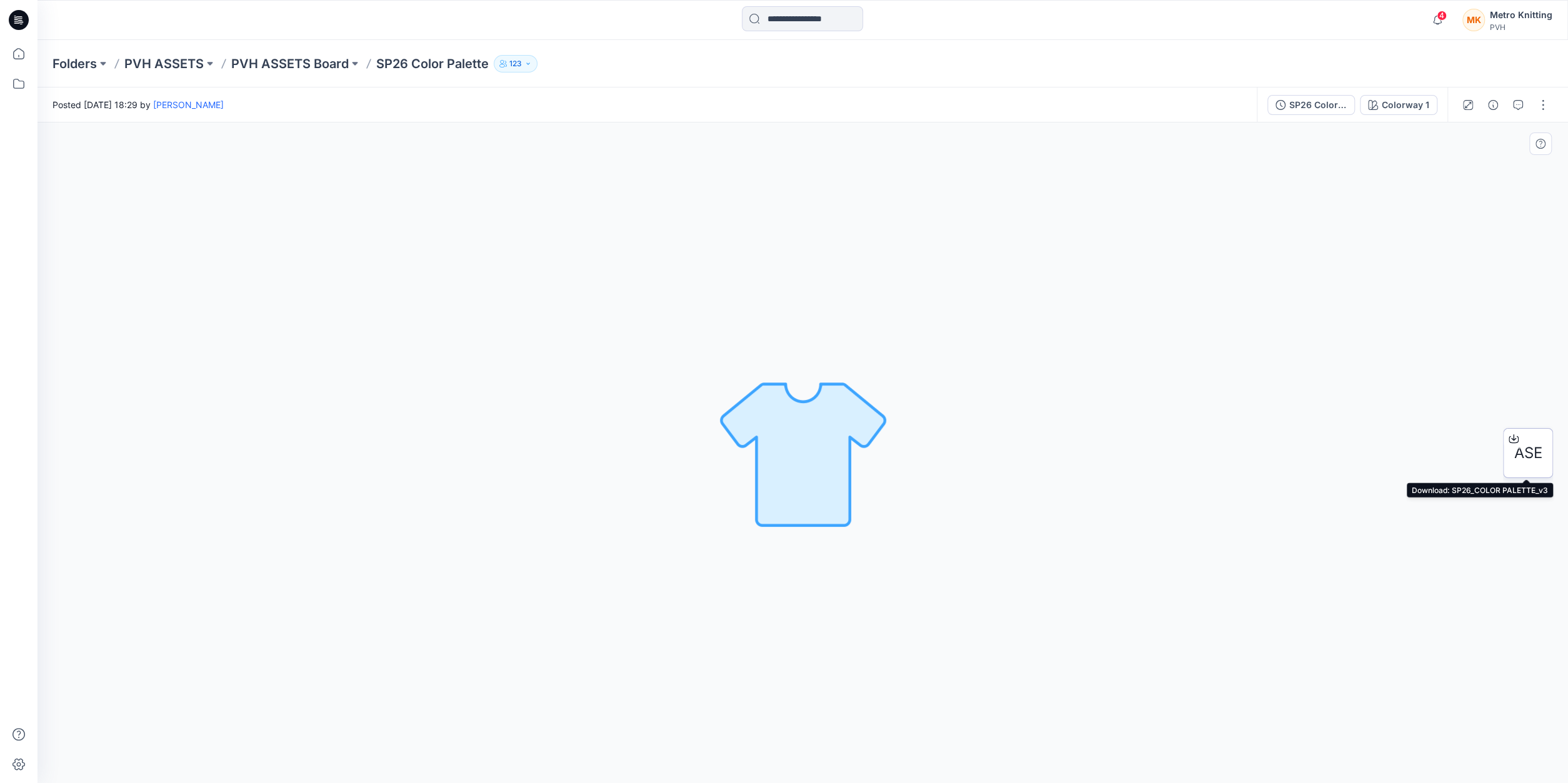
click at [1513, 436] on icon at bounding box center [1514, 436] width 5 height 6
